Goal: Navigation & Orientation: Find specific page/section

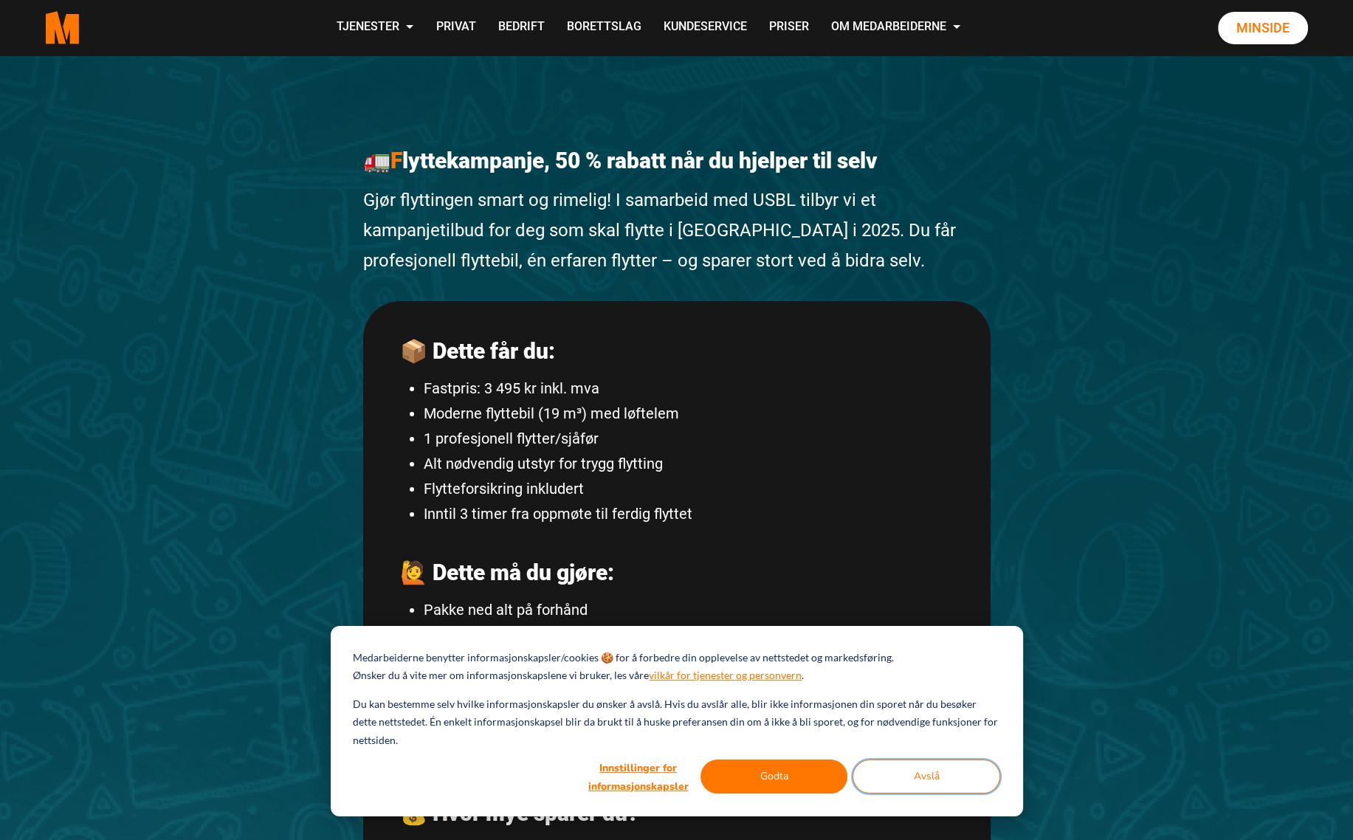
click at [957, 775] on button "Avslå" at bounding box center [927, 777] width 148 height 34
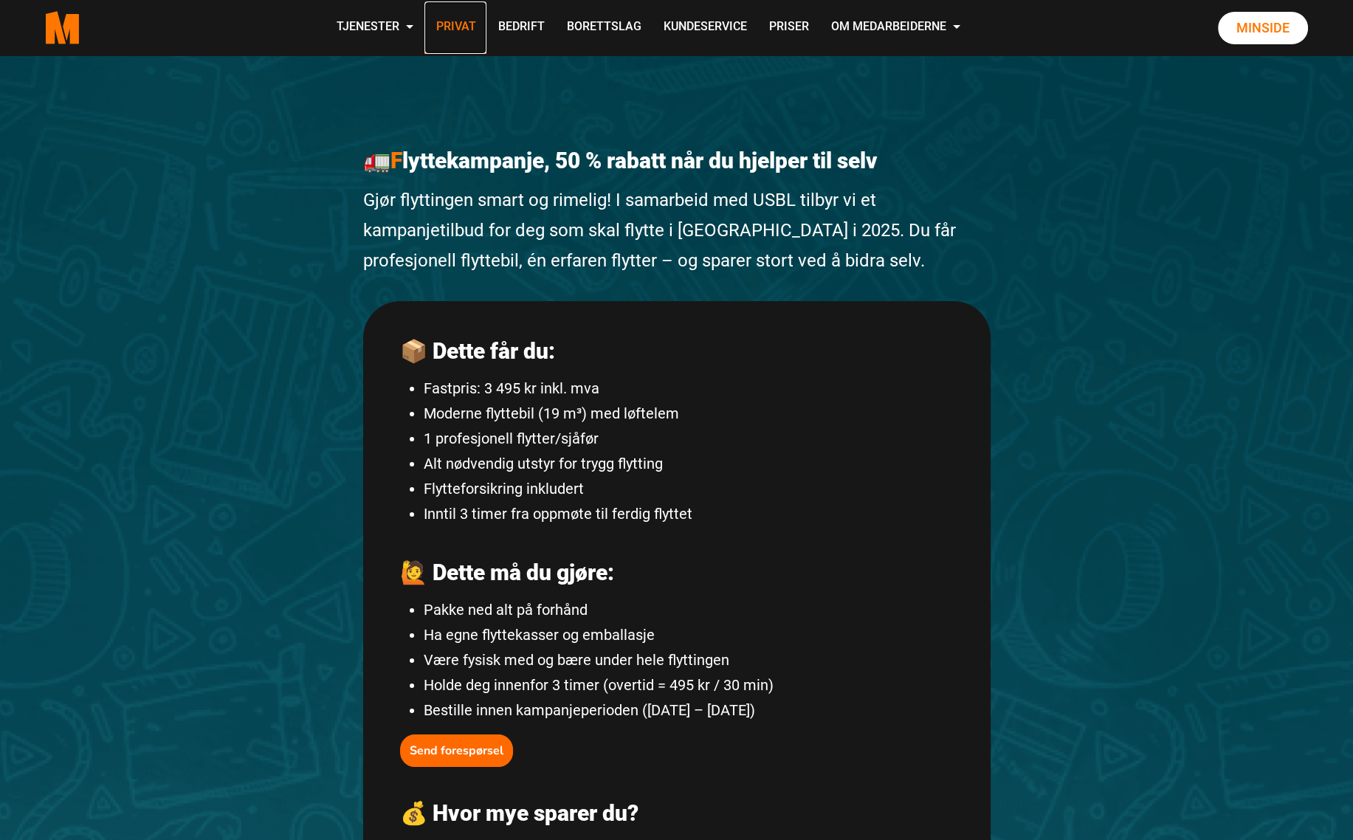
click at [460, 23] on link "Privat" at bounding box center [455, 27] width 62 height 52
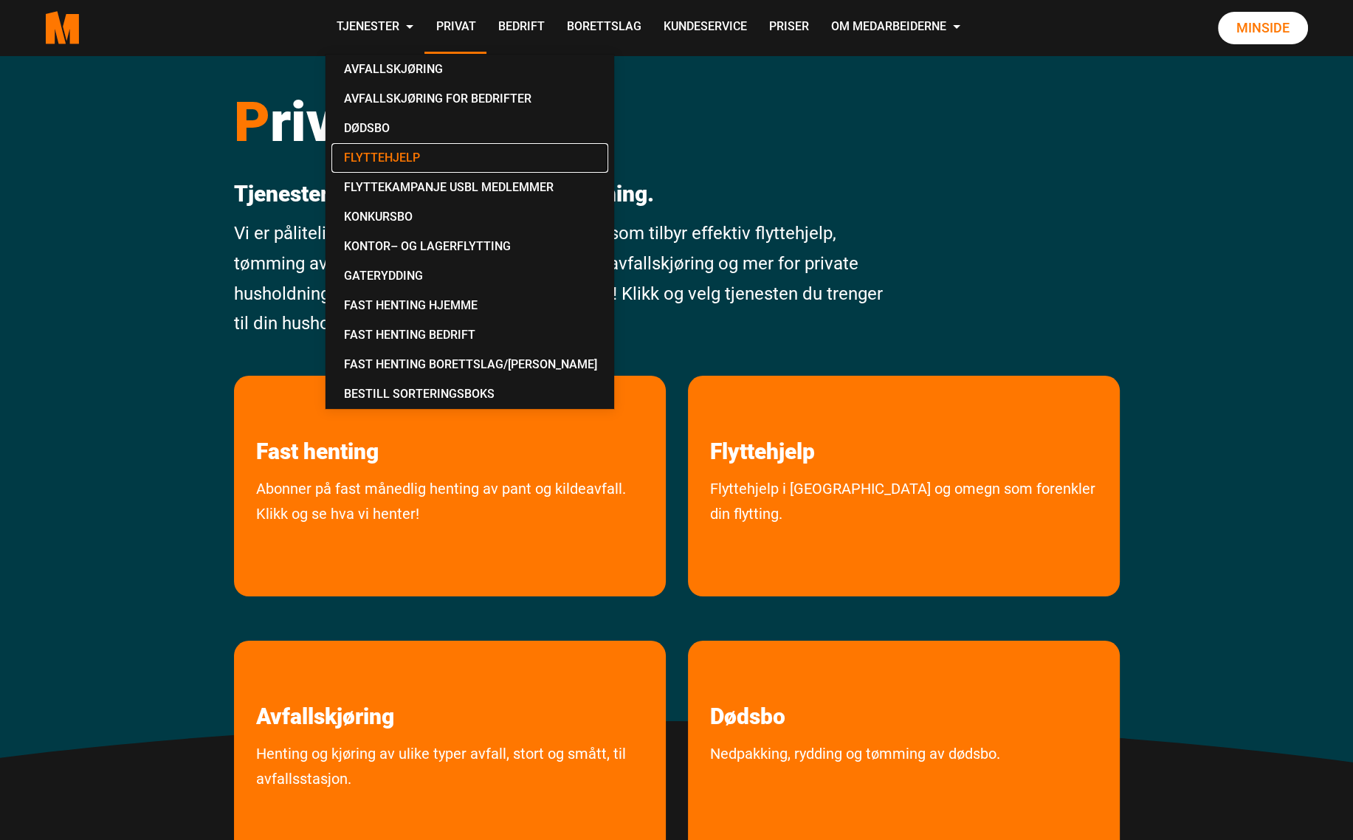
click at [391, 154] on link "Flyttehjelp" at bounding box center [469, 158] width 277 height 30
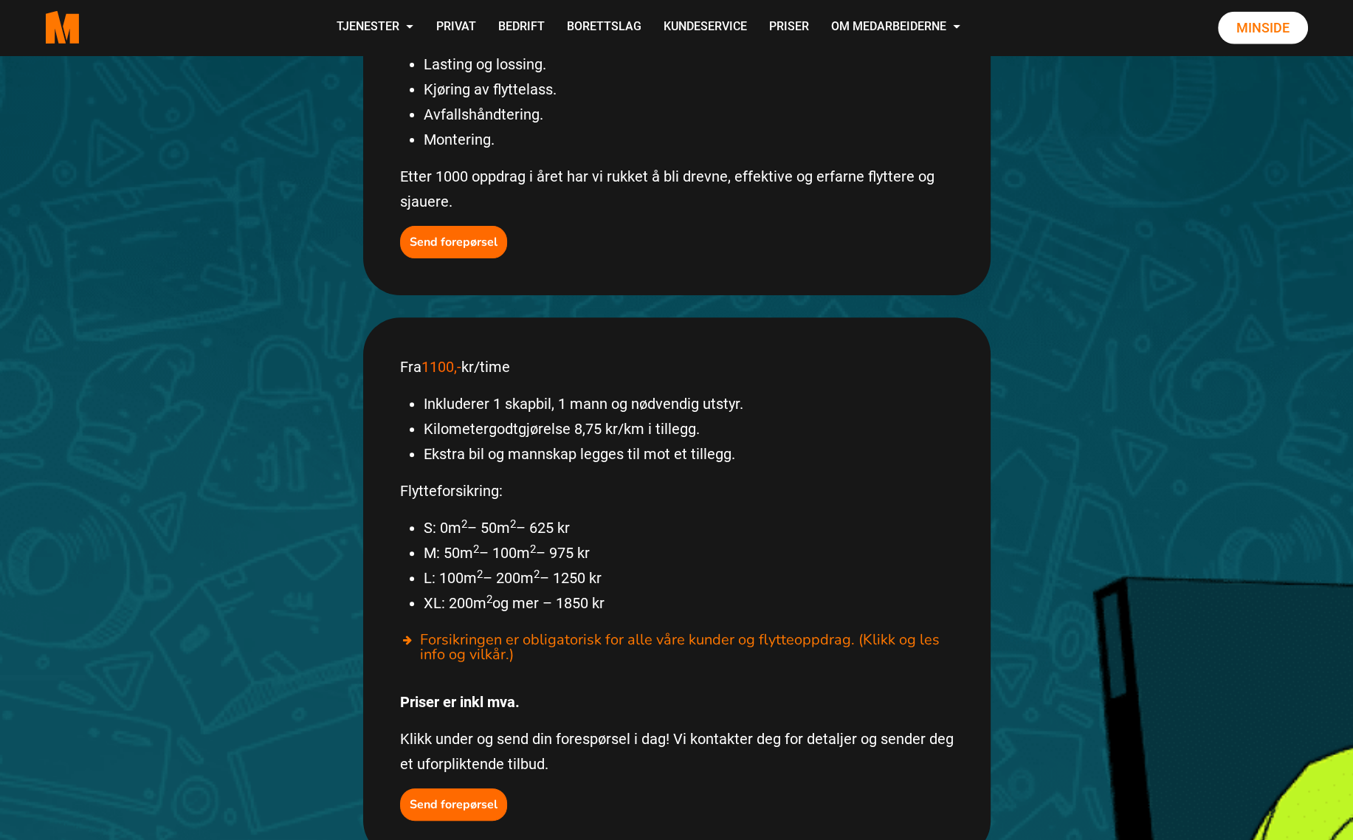
scroll to position [549, 0]
click at [865, 349] on div "Fra 1100,- kr/time Inkluderer 1 skapbil, 1 mann og nødvendig utstyr. Kilometerg…" at bounding box center [676, 587] width 627 height 540
